Goal: Find specific page/section

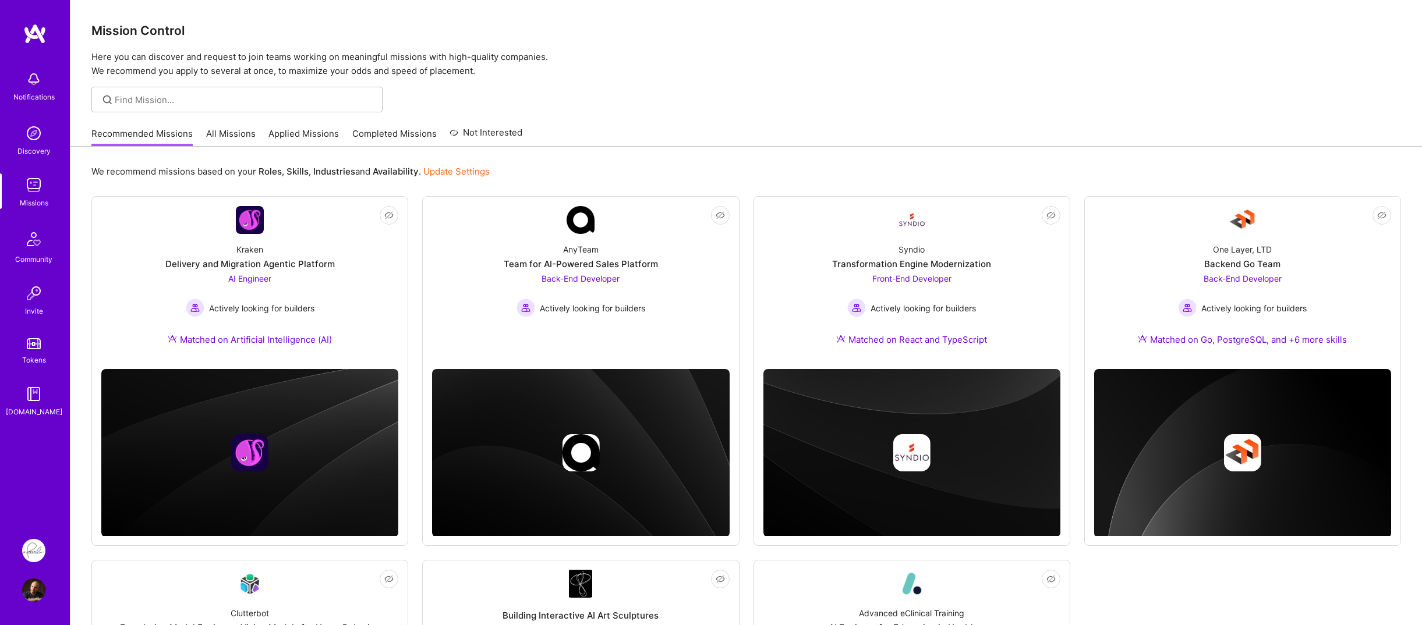
click at [30, 84] on img at bounding box center [33, 79] width 23 height 23
click at [24, 592] on img at bounding box center [33, 590] width 23 height 23
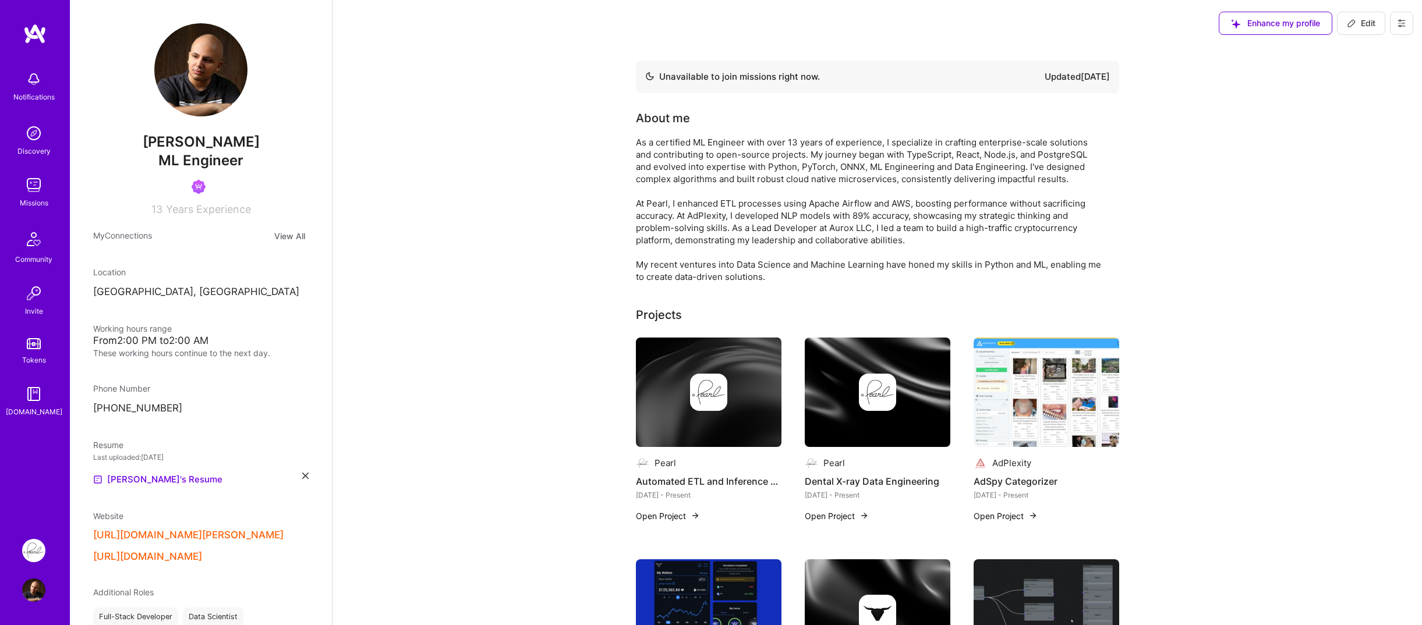
click at [25, 471] on div "Notifications Discovery Missions Community Invite Tokens A.Guide" at bounding box center [35, 273] width 70 height 500
